Goal: Check status: Check status

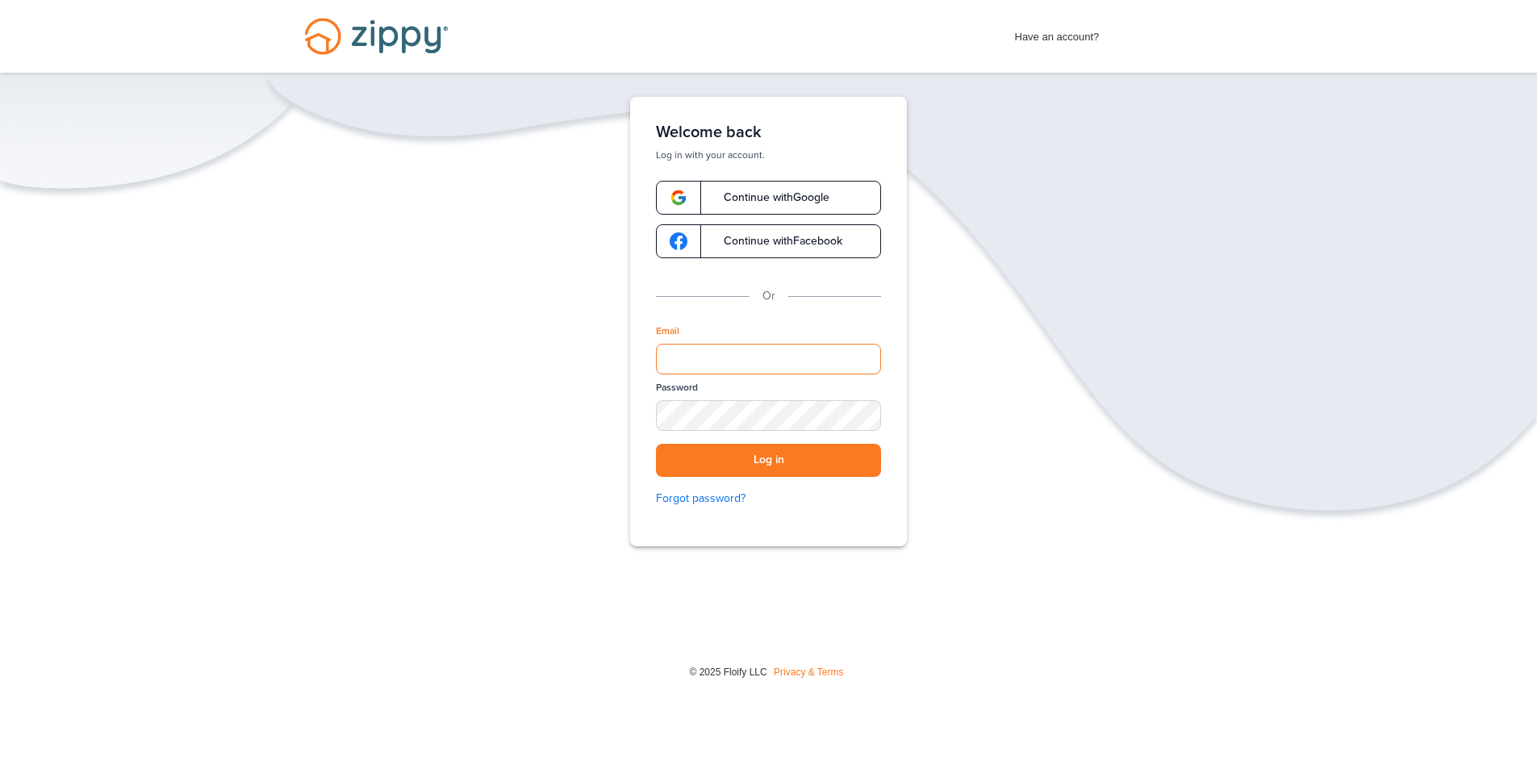
click at [719, 357] on input "Email" at bounding box center [768, 359] width 225 height 31
type input "**********"
click at [656, 444] on button "Log in" at bounding box center [768, 460] width 225 height 33
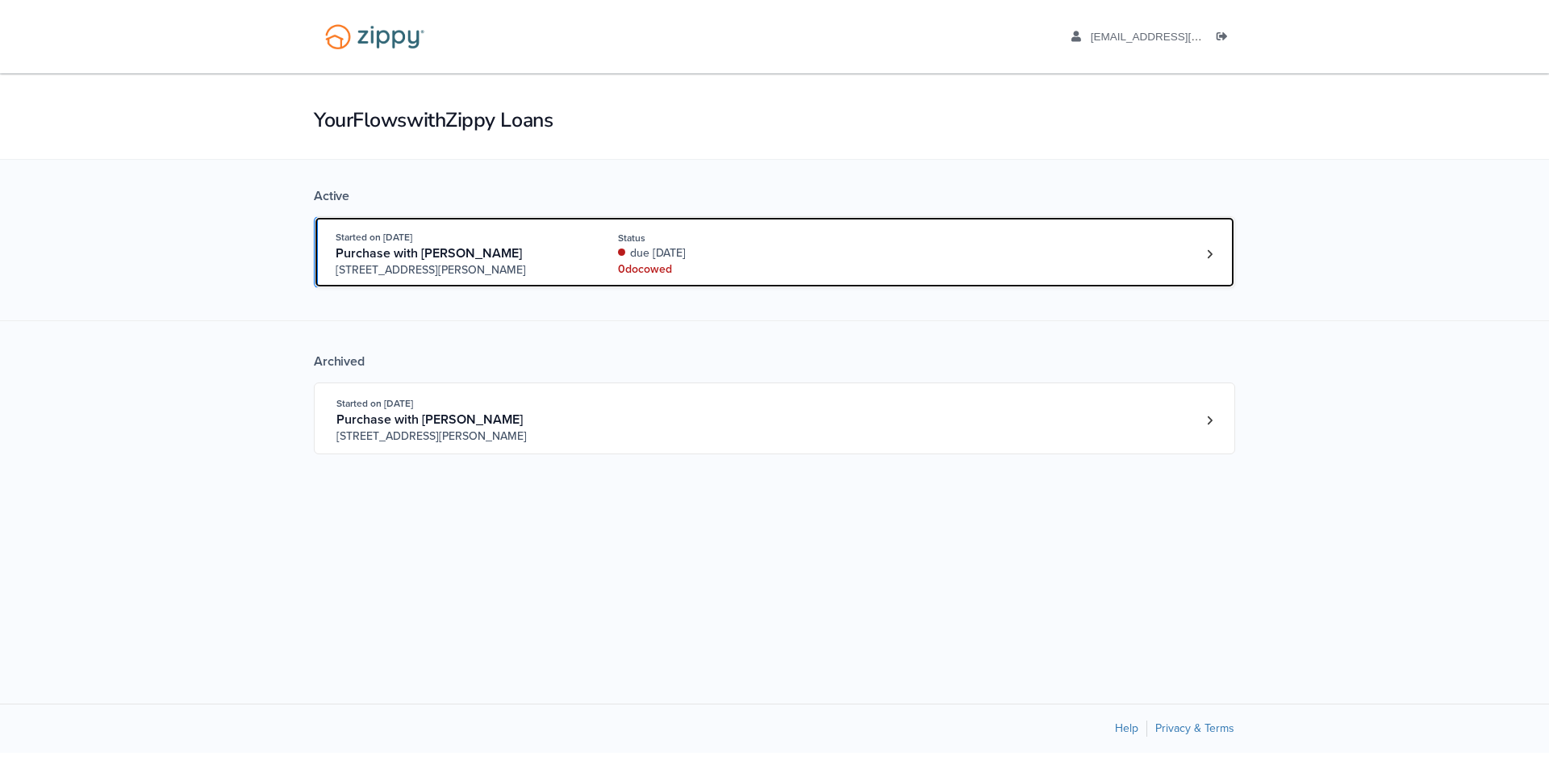
click at [692, 236] on div "Status" at bounding box center [725, 238] width 215 height 15
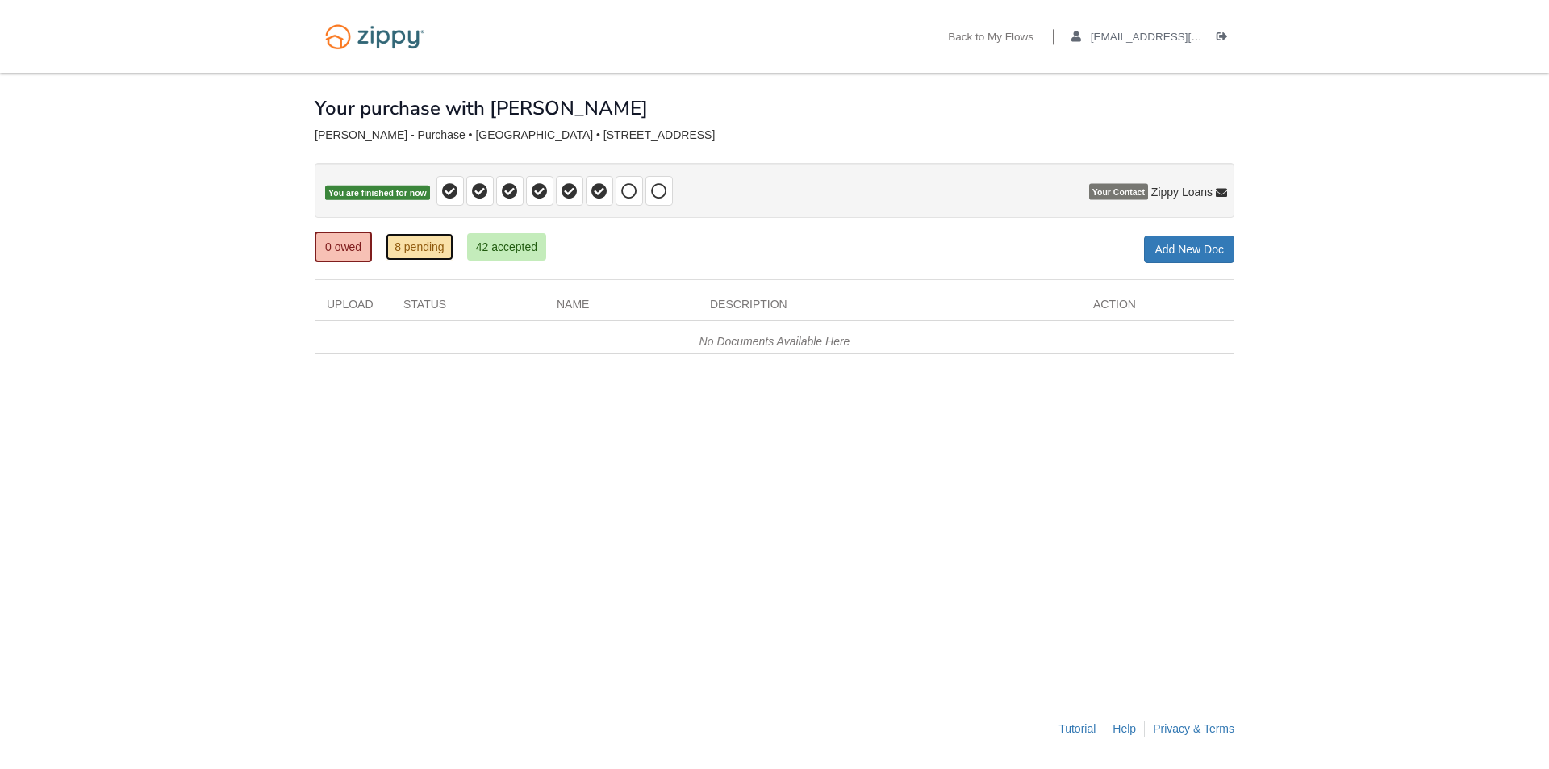
click at [421, 244] on link "8 pending" at bounding box center [420, 246] width 68 height 27
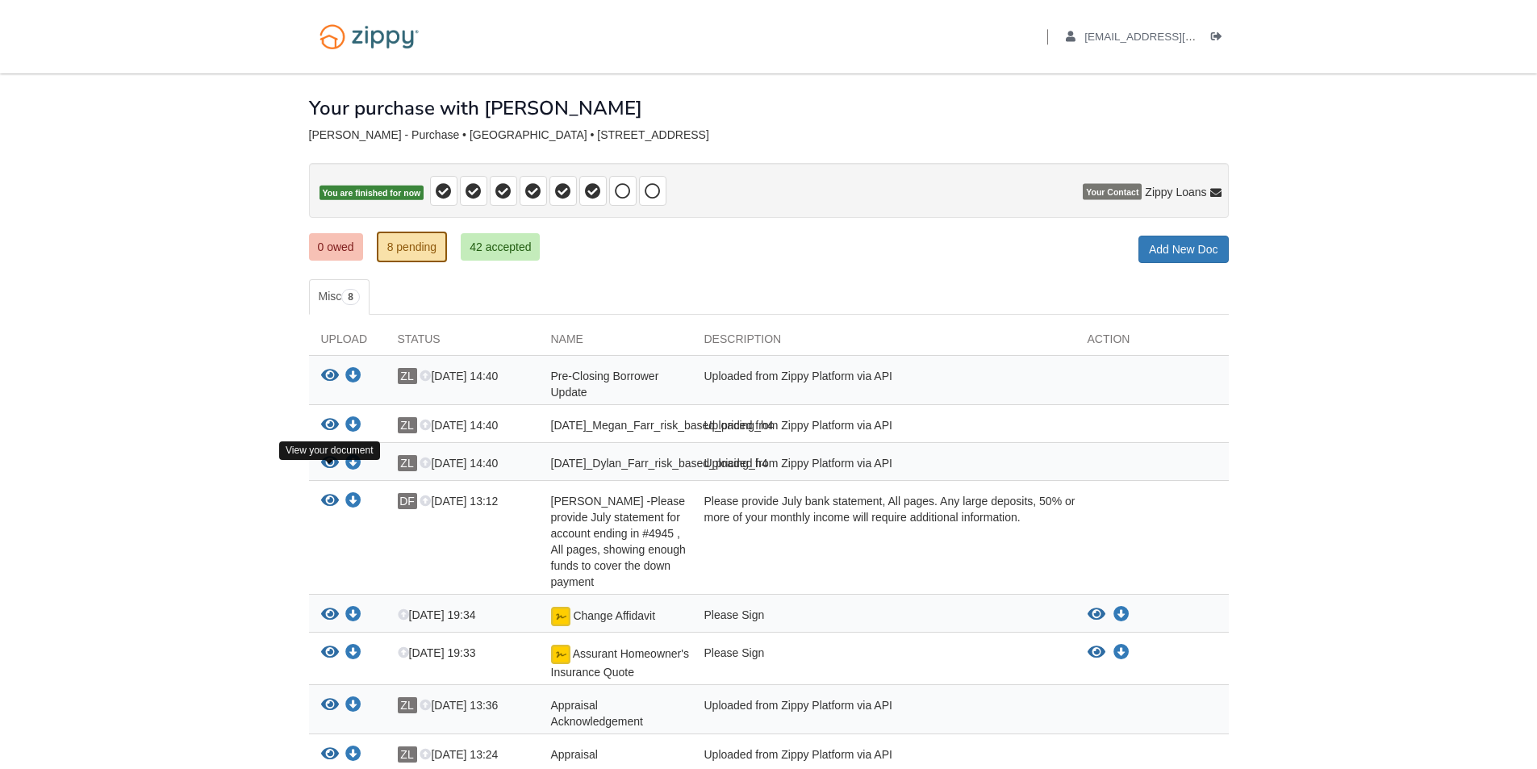
click at [333, 471] on icon "View 08-15-2025_Dylan_Farr_risk_based_pricing_h4" at bounding box center [330, 463] width 18 height 16
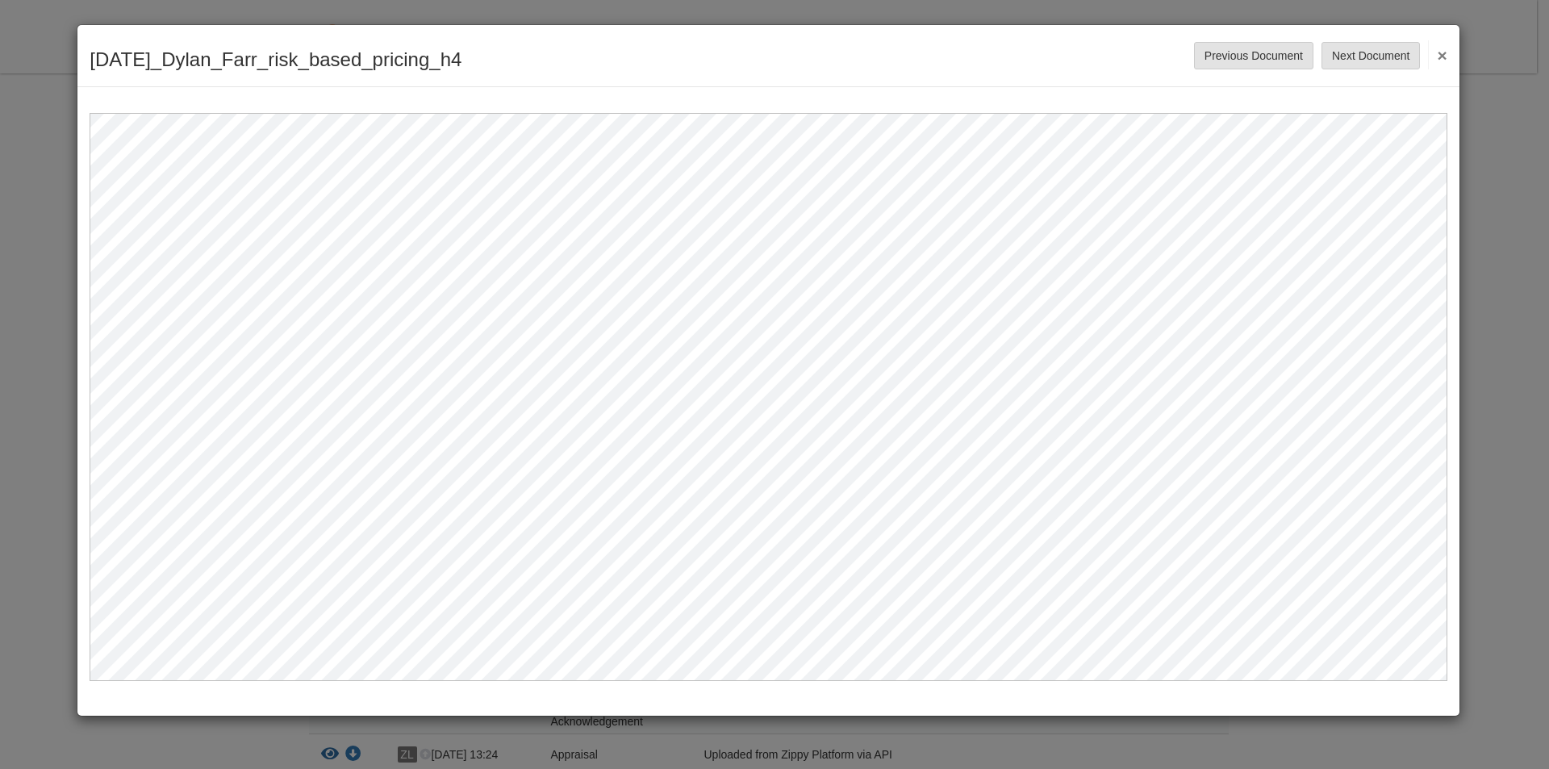
click at [1444, 62] on button "×" at bounding box center [1437, 54] width 19 height 29
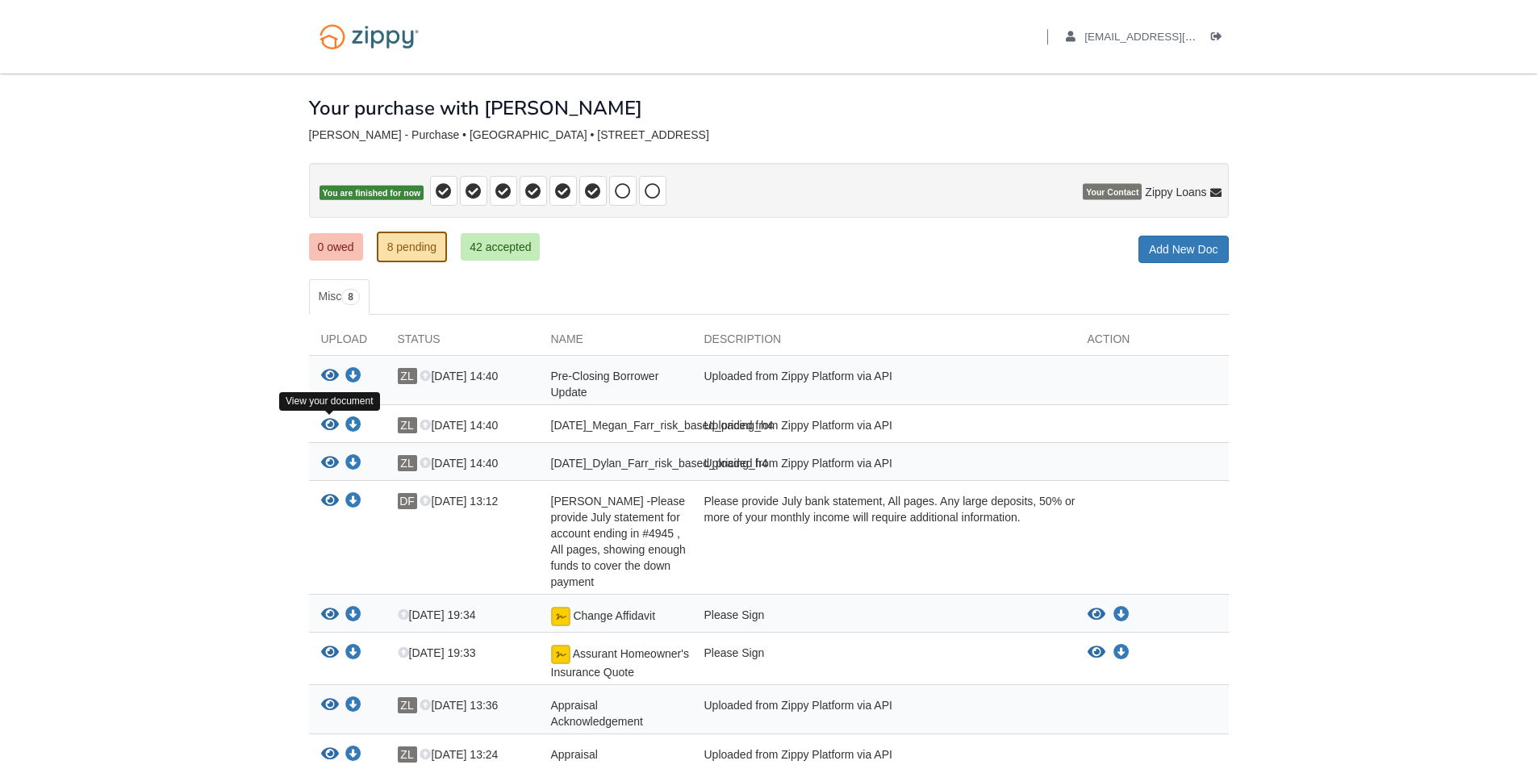
click at [334, 430] on icon "View 08-15-2025_Megan_Farr_risk_based_pricing_h4" at bounding box center [330, 425] width 18 height 16
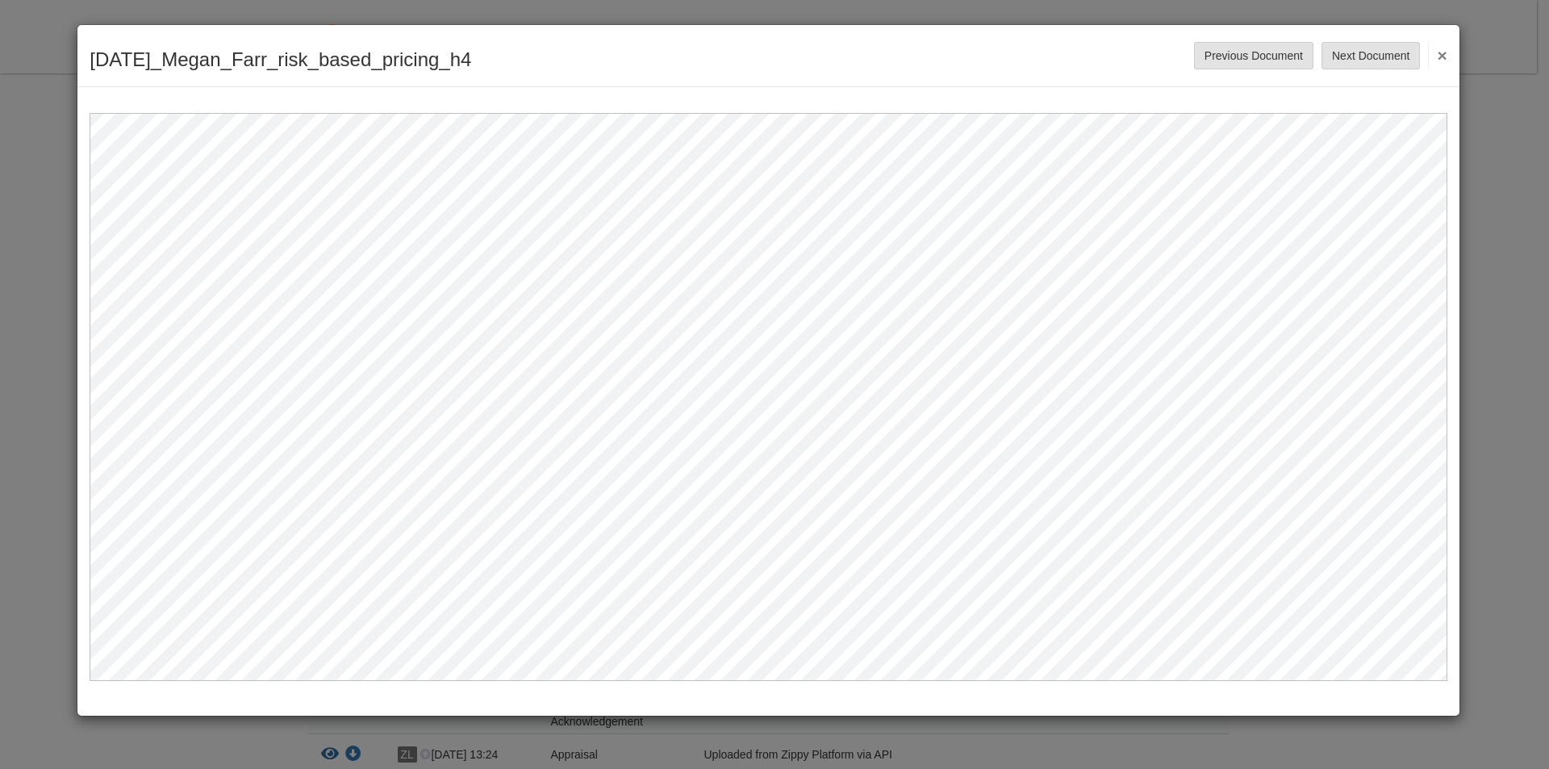
click at [1452, 58] on div "08-15-2025_Megan_Farr_risk_based_pricing_h4 Save Cancel Previous Document Next …" at bounding box center [768, 56] width 1382 height 62
click at [1446, 56] on button "×" at bounding box center [1437, 54] width 19 height 29
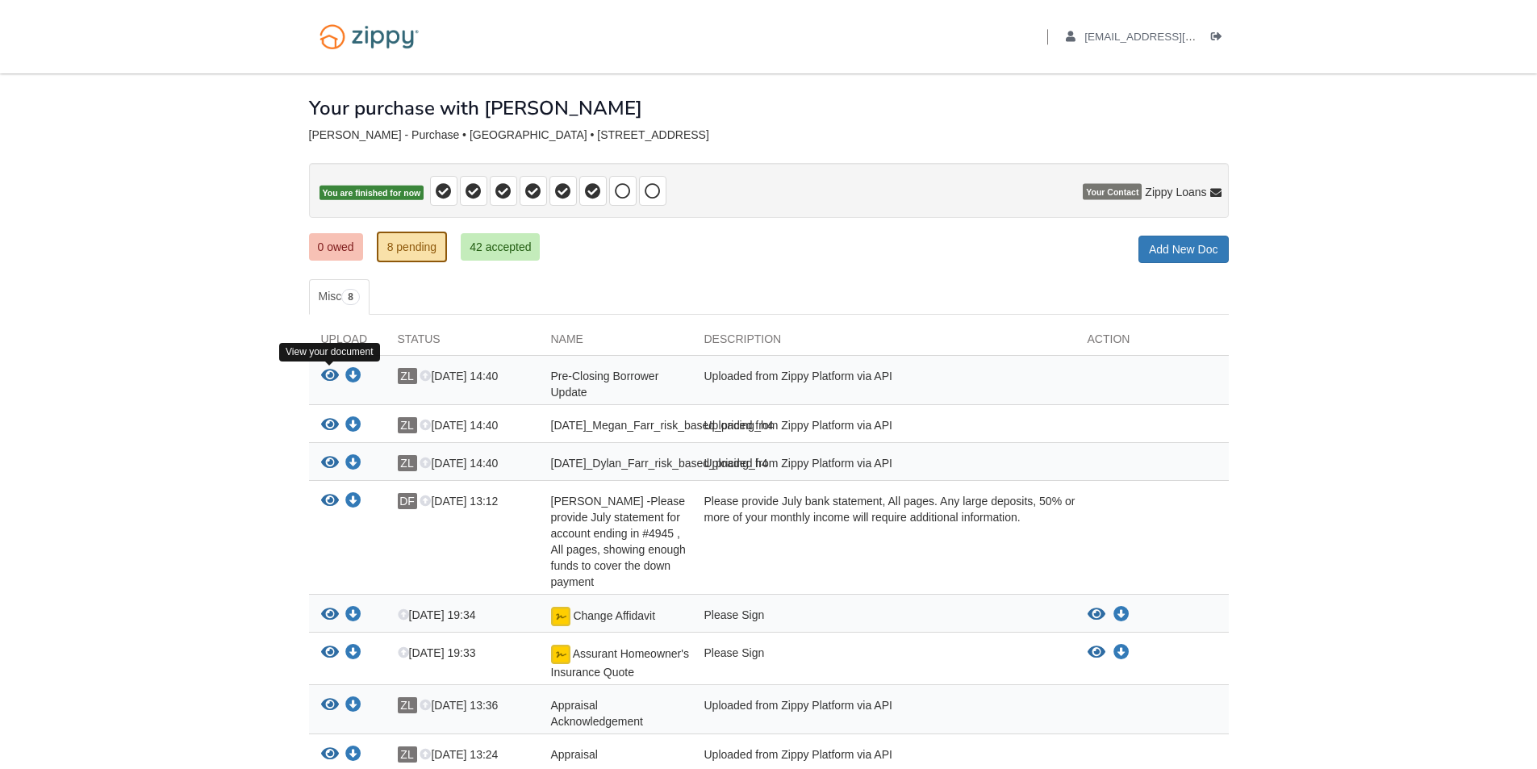
click at [333, 370] on icon "View Pre-Closing Borrower Update" at bounding box center [330, 376] width 18 height 16
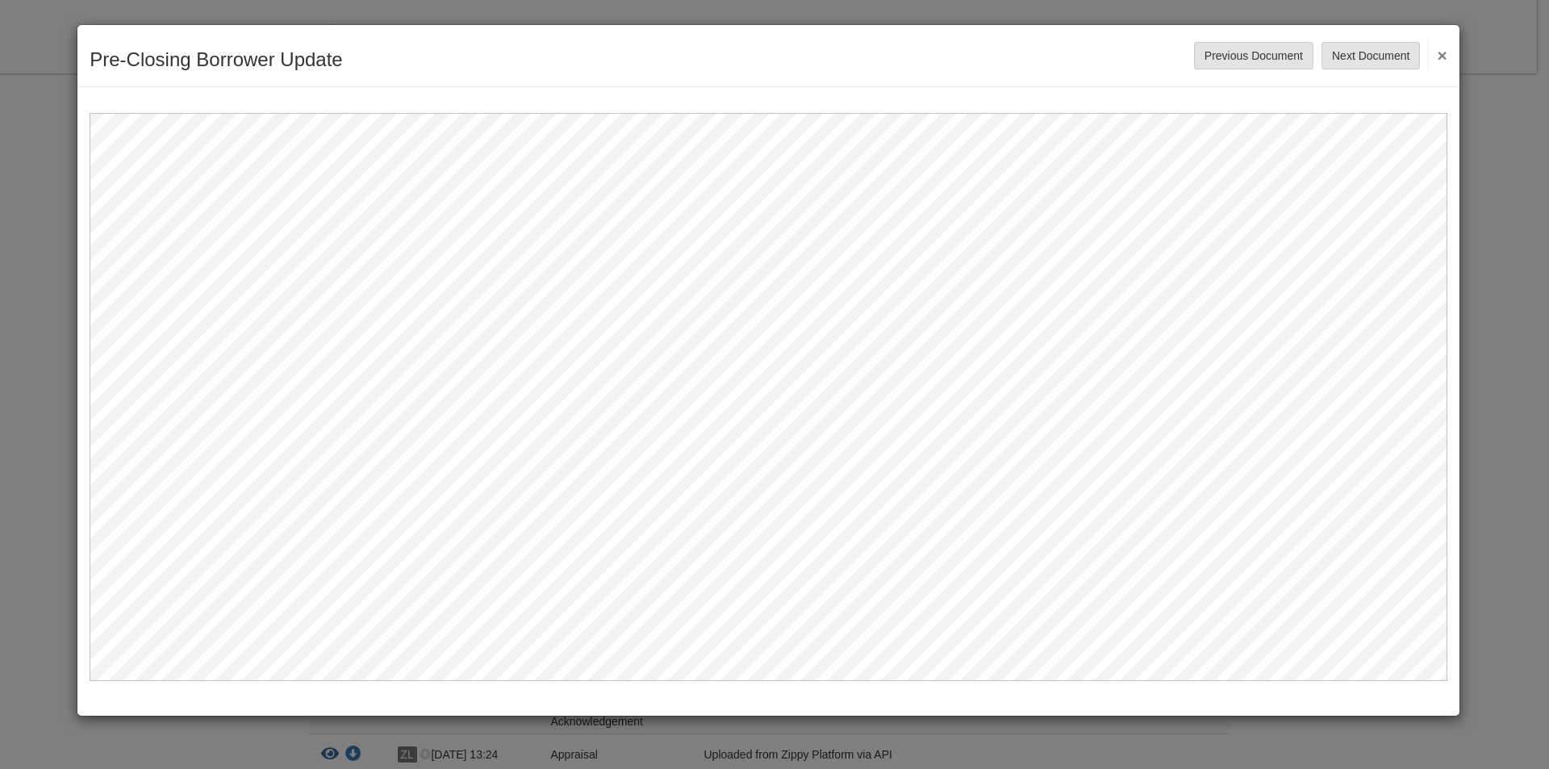
click at [1433, 56] on button "×" at bounding box center [1437, 54] width 19 height 29
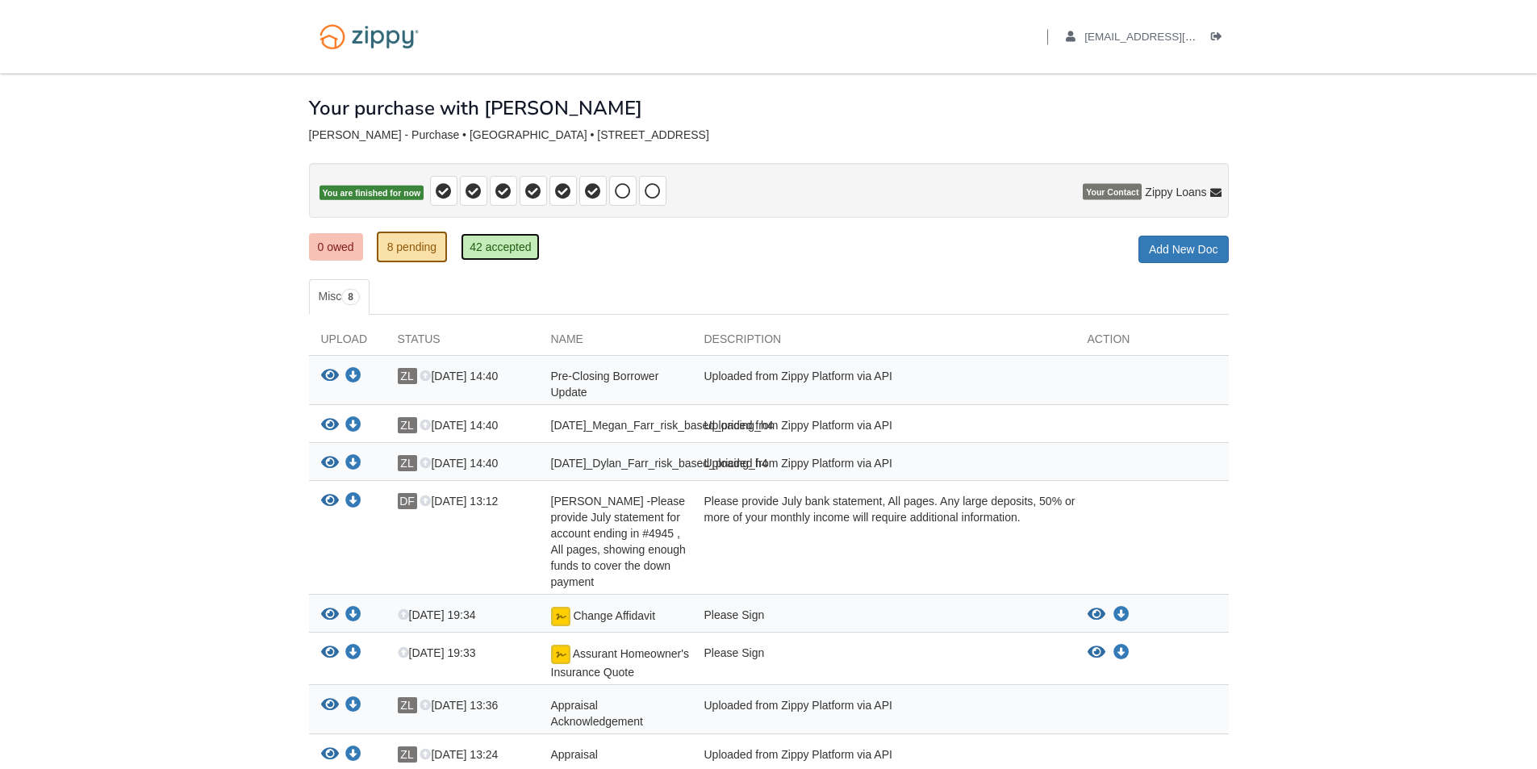
click at [514, 250] on link "42 accepted" at bounding box center [500, 246] width 79 height 27
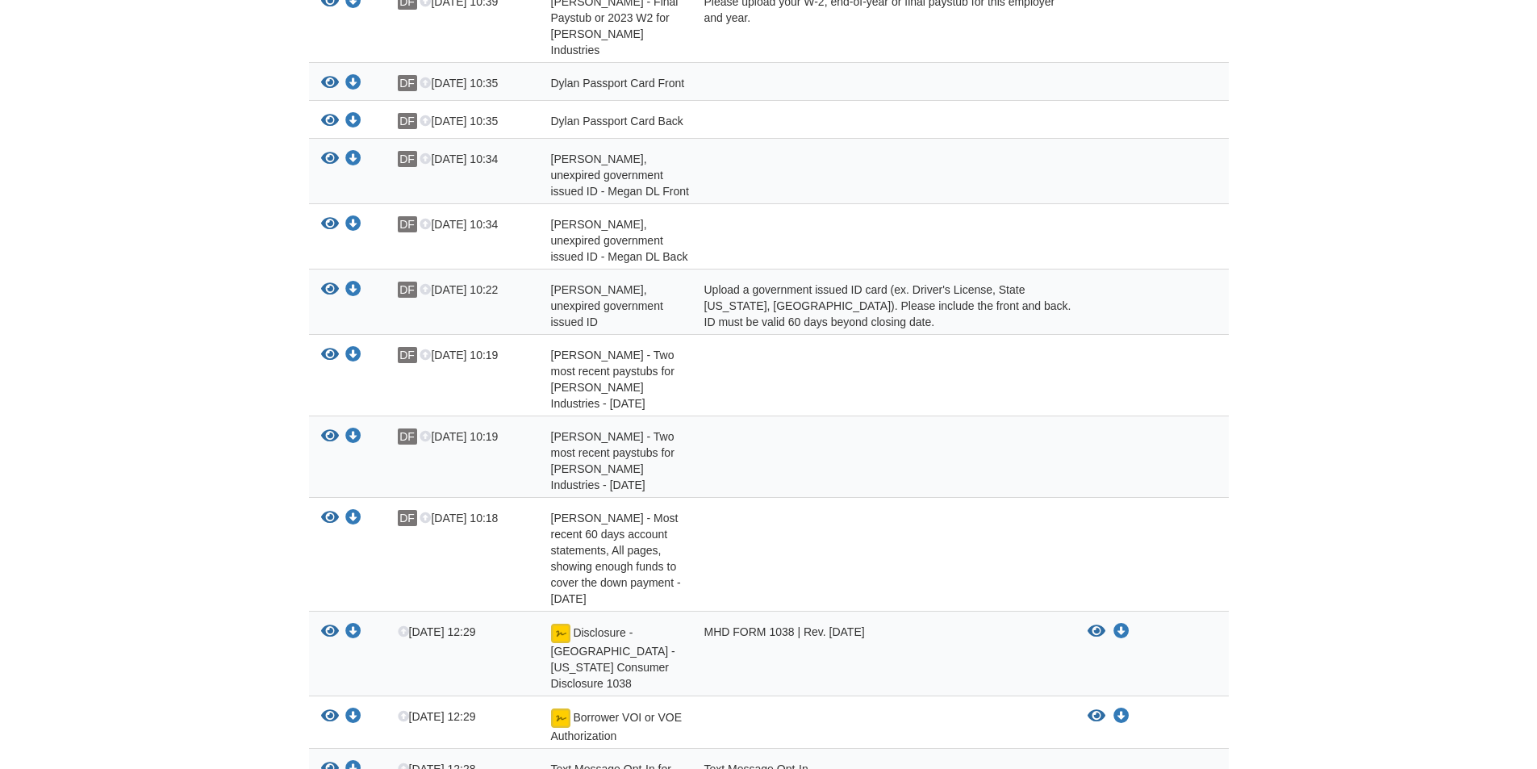
scroll to position [484, 0]
